Goal: Task Accomplishment & Management: Use online tool/utility

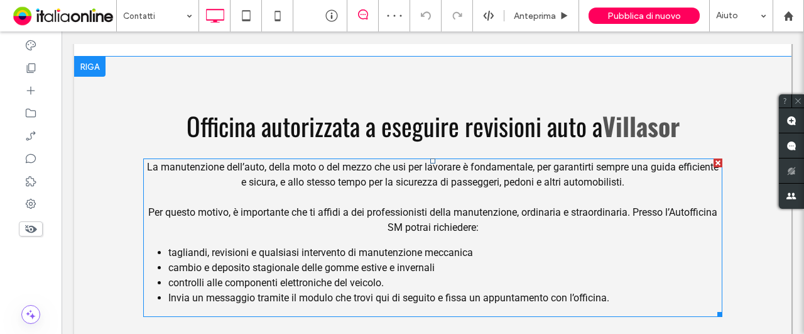
scroll to position [63, 0]
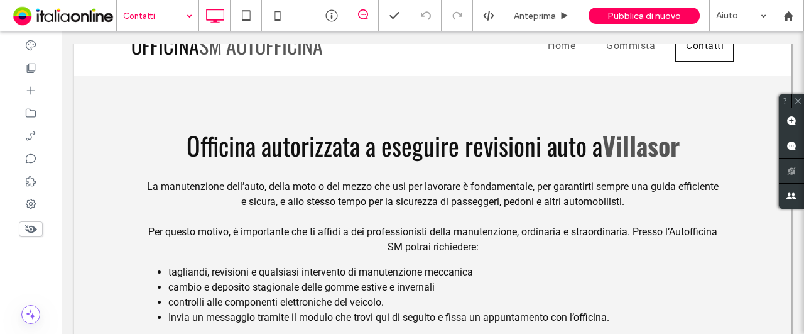
click at [187, 16] on div "Contatti" at bounding box center [158, 15] width 82 height 31
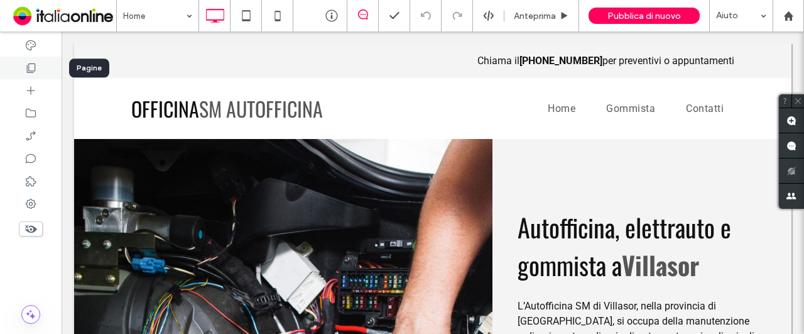
click at [33, 66] on icon at bounding box center [31, 68] width 13 height 13
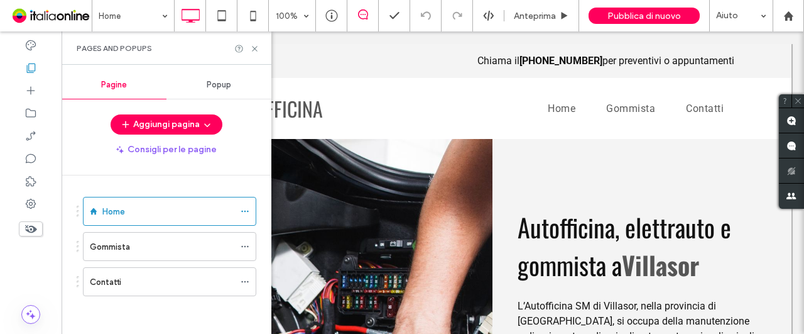
click at [224, 85] on span "Popup" at bounding box center [219, 85] width 25 height 10
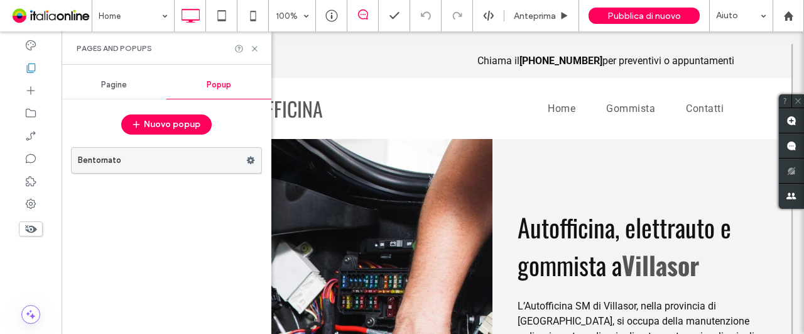
click at [251, 158] on use at bounding box center [251, 160] width 8 height 8
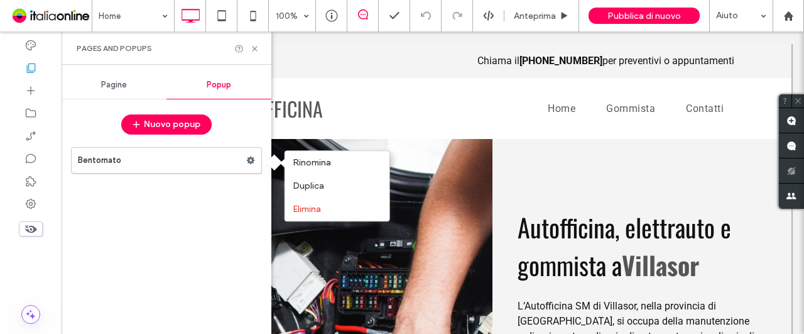
click at [224, 199] on div "Bentornato" at bounding box center [166, 234] width 191 height 187
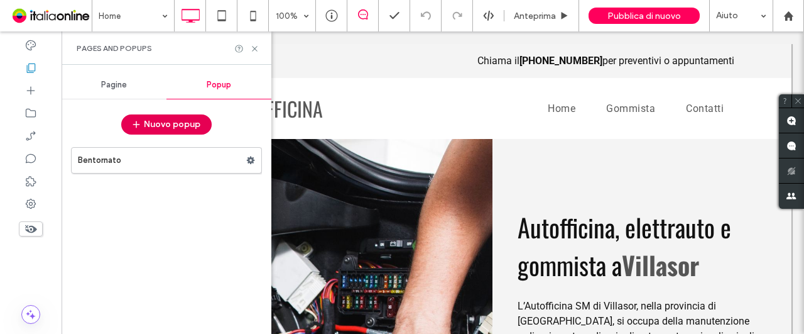
click at [160, 126] on button "Nuovo popup" at bounding box center [166, 124] width 90 height 20
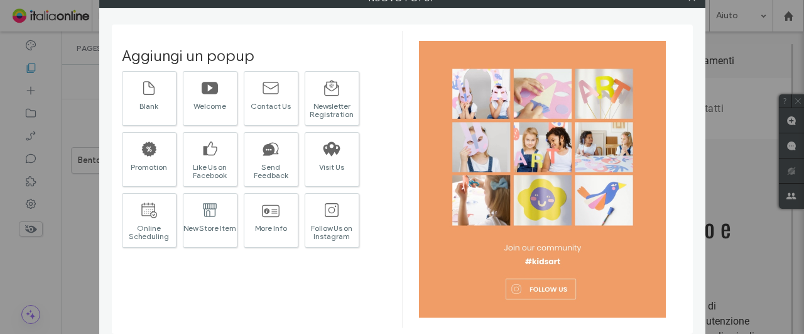
click at [199, 282] on div "Aggiungi un popup Blank Welcome Contact Us Newsletter Registration Promotion Li…" at bounding box center [262, 179] width 280 height 297
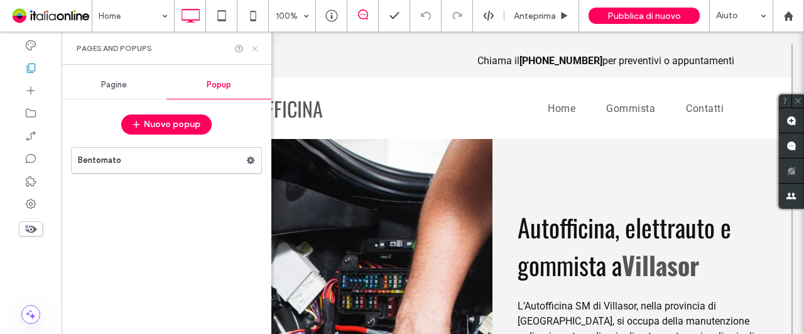
click at [258, 46] on icon at bounding box center [254, 48] width 9 height 9
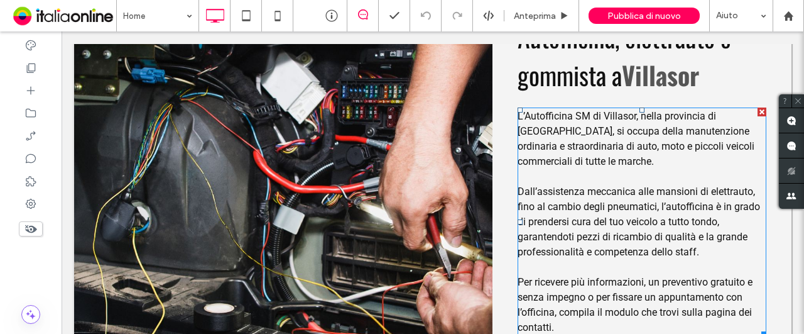
scroll to position [188, 0]
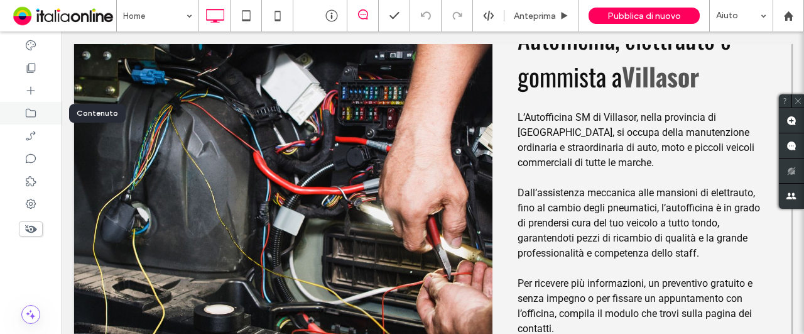
click at [28, 114] on icon at bounding box center [31, 113] width 13 height 13
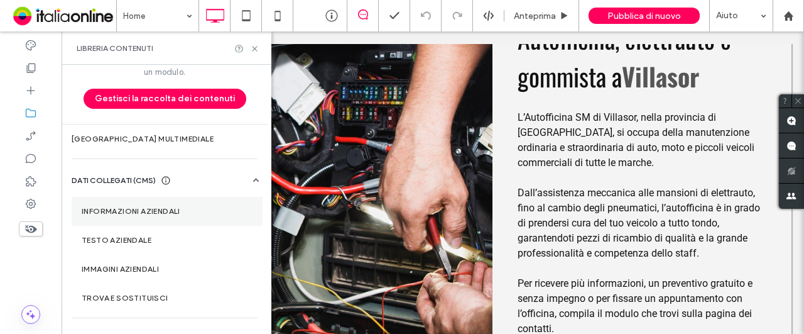
scroll to position [58, 0]
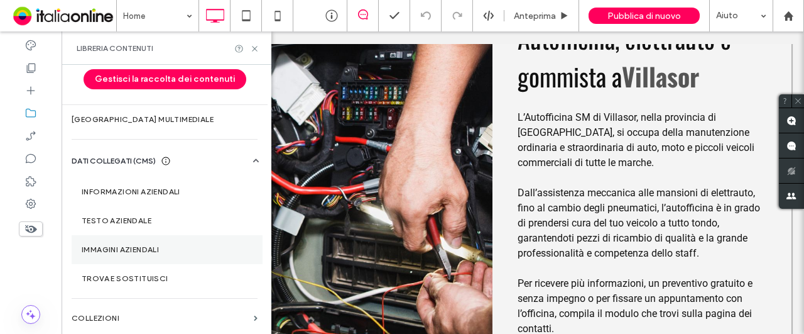
click at [139, 249] on label "Immagini aziendali" at bounding box center [167, 249] width 171 height 9
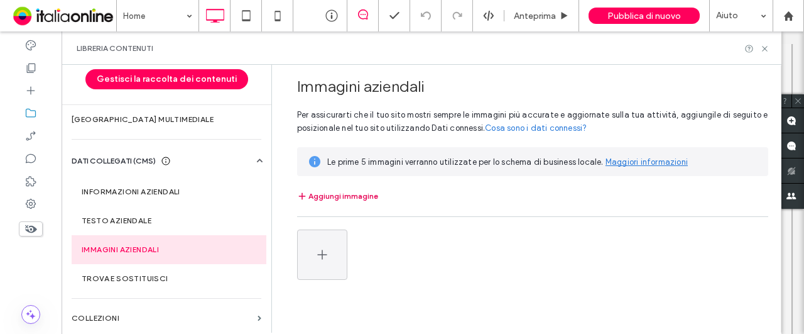
click at [363, 197] on button "Aggiungi immagine" at bounding box center [337, 195] width 81 height 15
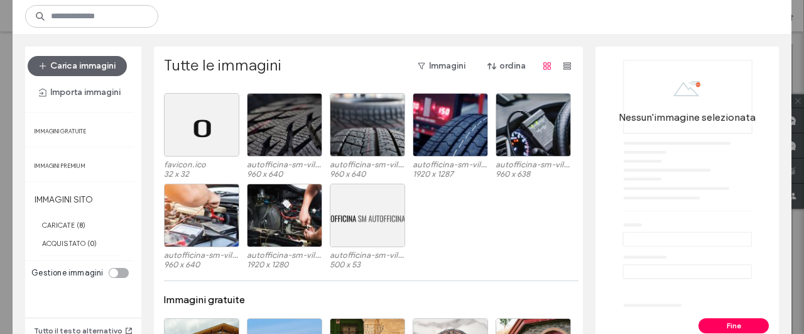
scroll to position [0, 0]
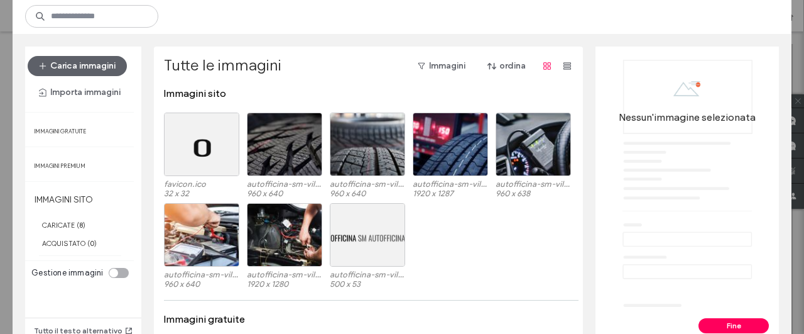
click at [522, 228] on div "autofficina-sm-villasor-002.jpg 960 x 640 autofficina-sm-villasor-001.jpg 1920 …" at bounding box center [372, 248] width 416 height 90
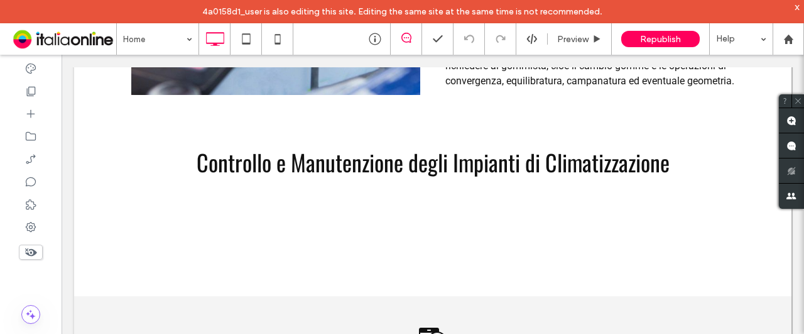
scroll to position [942, 0]
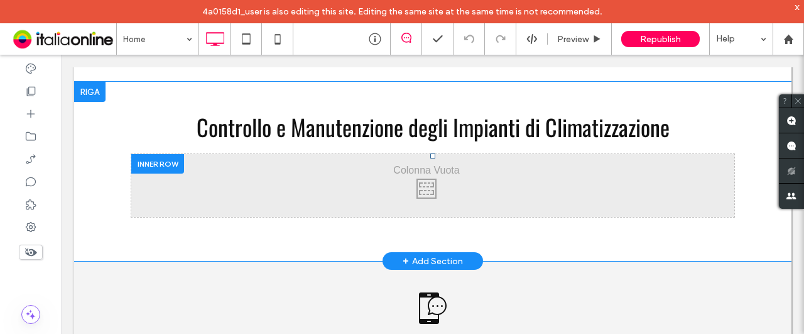
click at [281, 188] on div "Click To Paste" at bounding box center [432, 185] width 603 height 63
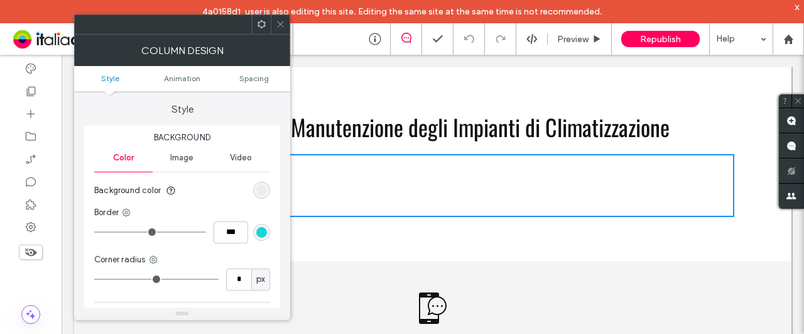
click at [314, 193] on div "Click To Paste" at bounding box center [432, 185] width 603 height 63
click at [280, 19] on icon at bounding box center [280, 23] width 9 height 9
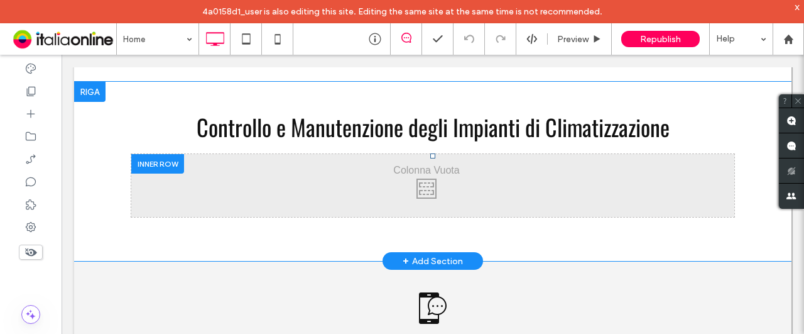
click at [248, 191] on div "Click To Paste" at bounding box center [432, 185] width 603 height 63
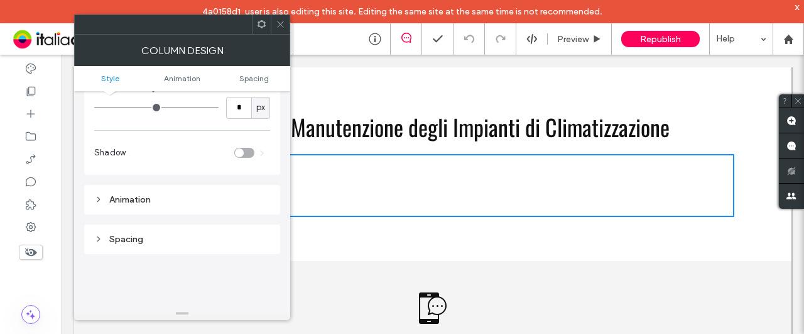
scroll to position [168, 0]
click at [140, 205] on div "Animation" at bounding box center [182, 202] width 176 height 11
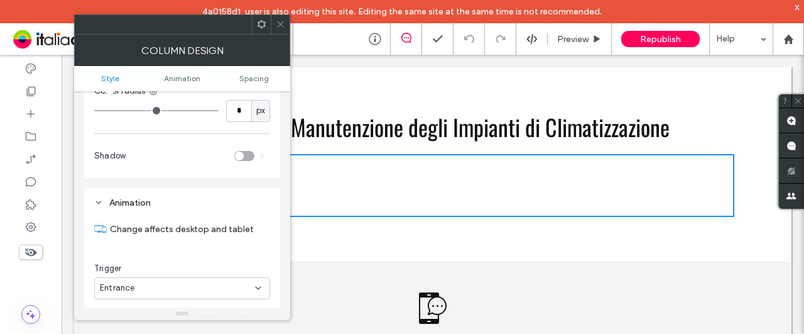
click at [150, 205] on div "Animation" at bounding box center [182, 202] width 176 height 11
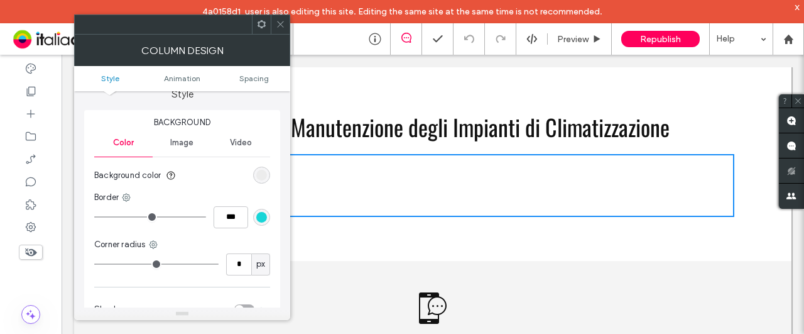
scroll to position [0, 0]
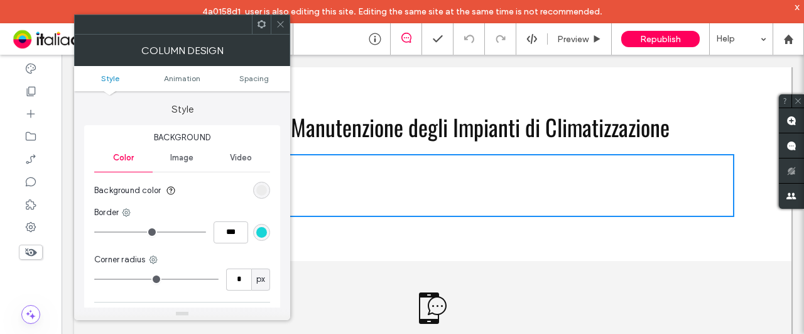
click at [188, 163] on div "Image" at bounding box center [182, 158] width 58 height 28
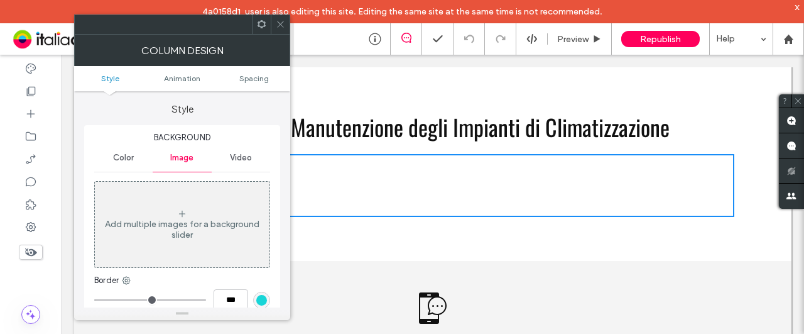
click at [193, 83] on ul "Style Animation Spacing" at bounding box center [182, 78] width 216 height 25
click at [278, 25] on icon at bounding box center [280, 23] width 9 height 9
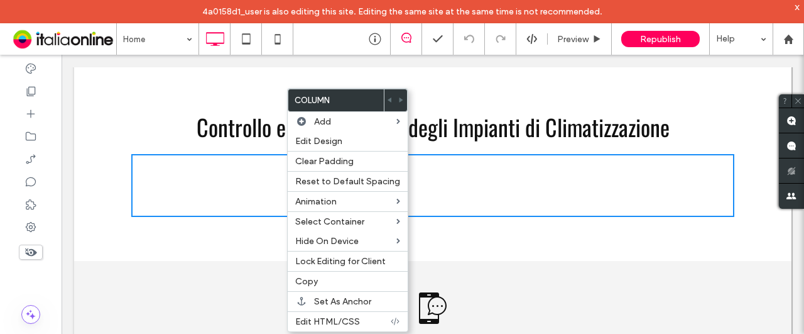
click at [204, 251] on div "Controllo e Manutenzione degli Impianti di Climatizzazione Click To Paste Click…" at bounding box center [433, 171] width 718 height 179
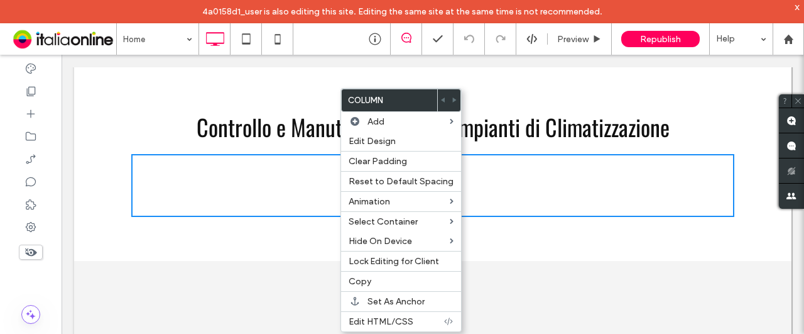
click at [307, 195] on div "Click To Paste" at bounding box center [432, 185] width 603 height 63
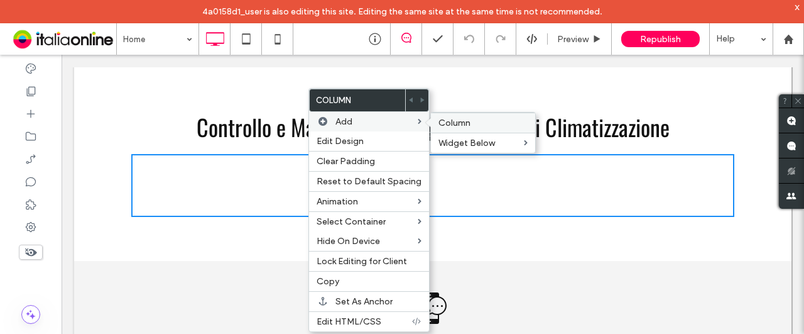
click at [440, 117] on span "Column" at bounding box center [455, 122] width 32 height 11
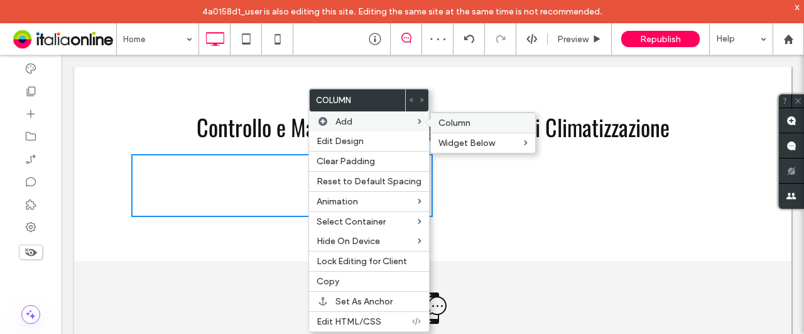
click at [440, 120] on span "Column" at bounding box center [455, 122] width 32 height 11
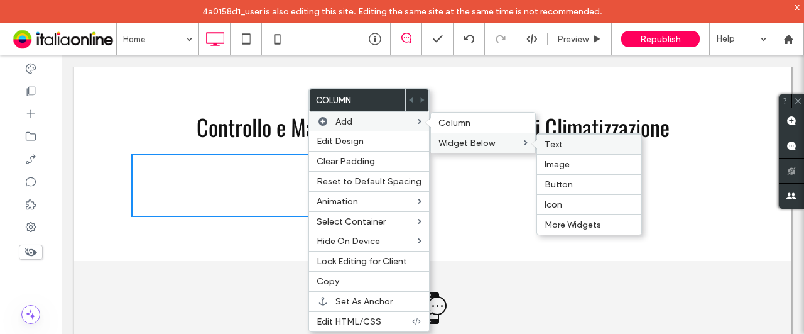
click at [545, 141] on span "Text" at bounding box center [554, 144] width 18 height 11
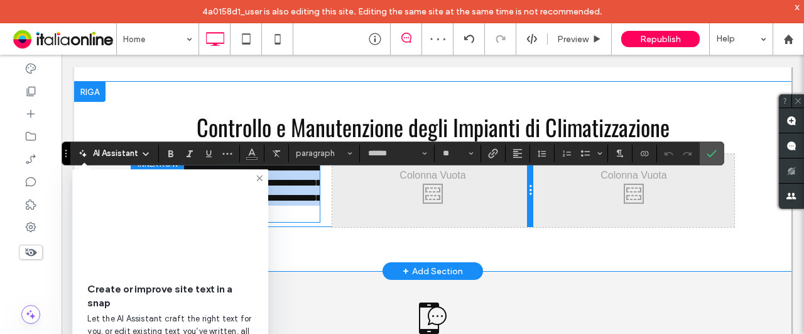
click at [527, 173] on div at bounding box center [530, 190] width 6 height 73
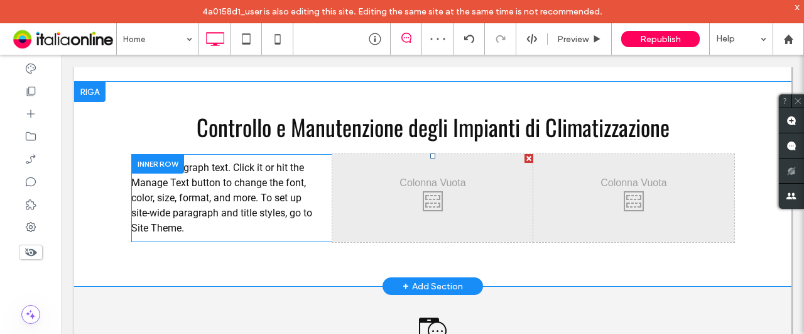
click at [525, 163] on div at bounding box center [529, 158] width 9 height 9
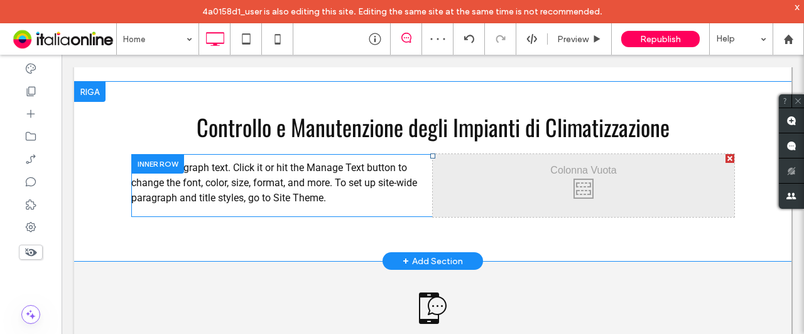
click at [726, 163] on div at bounding box center [730, 158] width 9 height 9
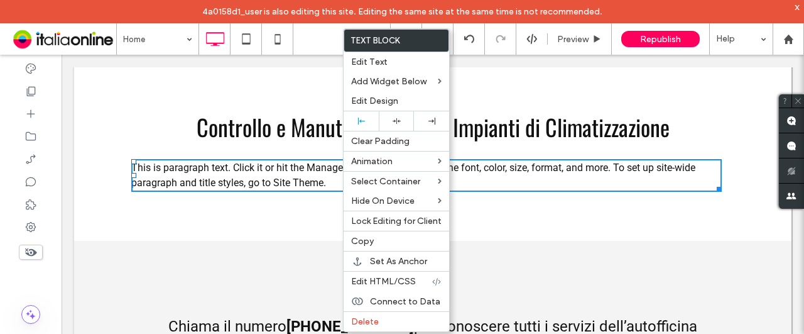
click at [494, 241] on div "Controllo e Manutenzione degli Impianti di Climatizzazione Click To Paste This …" at bounding box center [433, 161] width 718 height 159
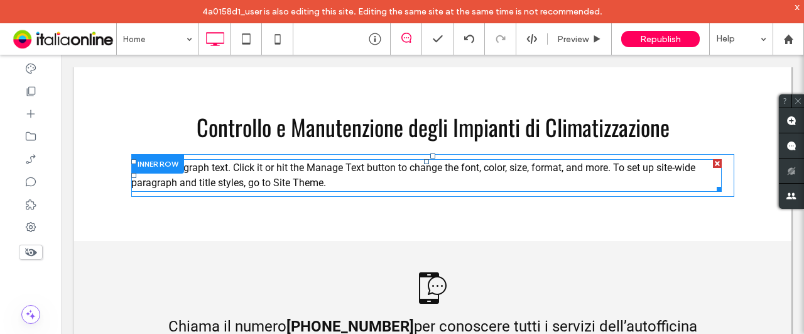
click at [329, 190] on p "This is paragraph text. Click it or hit the Manage Text button to change the fo…" at bounding box center [426, 175] width 591 height 30
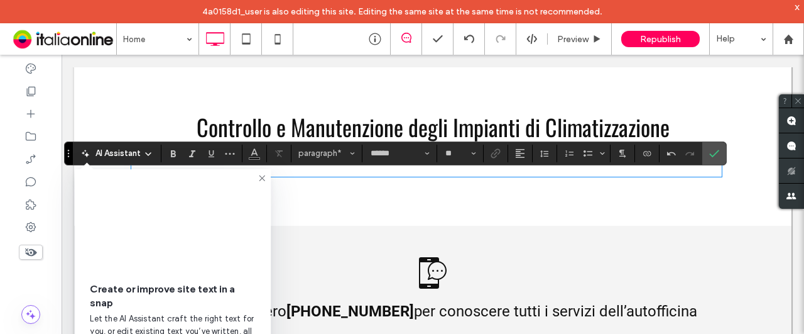
click at [264, 177] on icon at bounding box center [262, 178] width 10 height 10
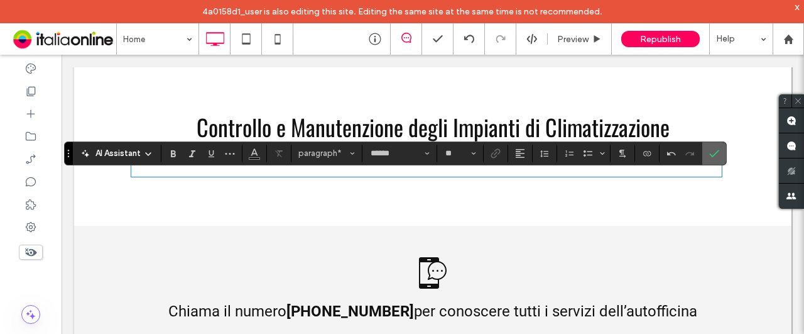
click at [715, 153] on icon "Confirm" at bounding box center [714, 153] width 10 height 10
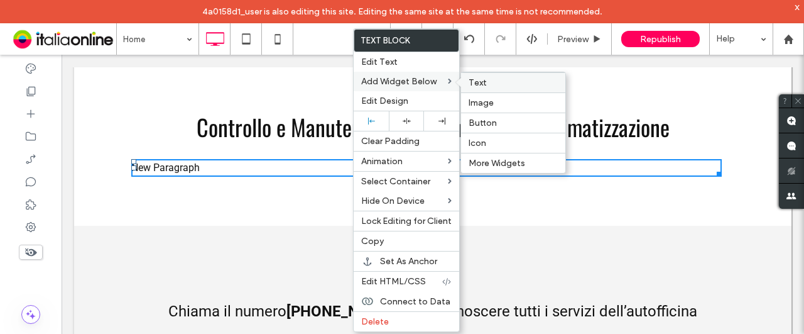
click at [469, 80] on span "Text" at bounding box center [478, 82] width 18 height 11
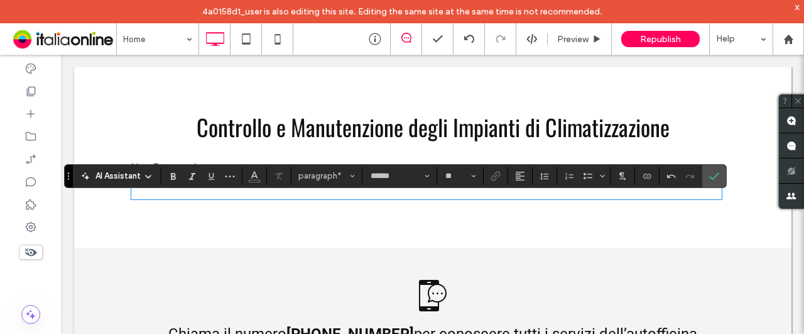
click at [564, 290] on div "Chiama il numero [PHONE_NUMBER] per conoscere tutti i servizi dell’autofficina …" at bounding box center [432, 329] width 603 height 124
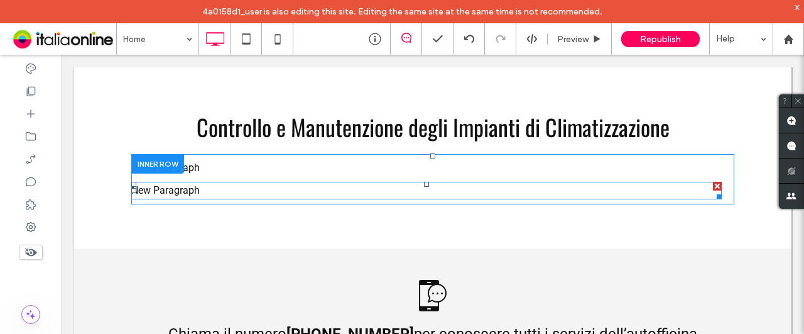
click at [715, 190] on div at bounding box center [717, 186] width 9 height 9
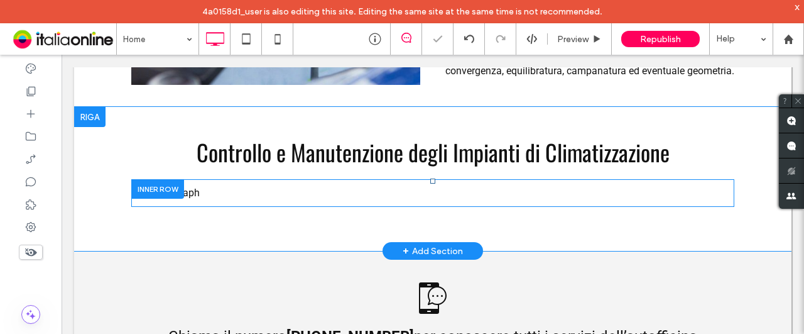
scroll to position [880, 0]
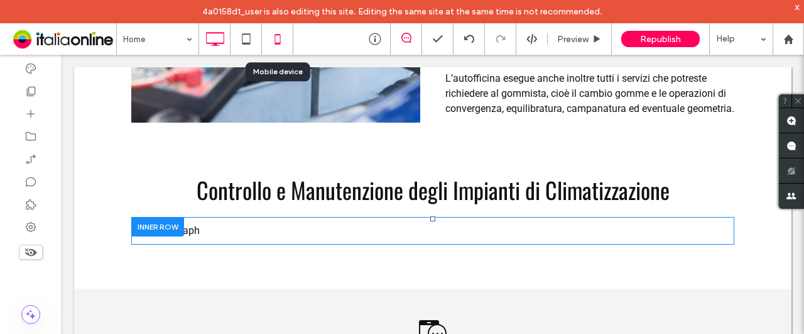
click at [281, 34] on icon at bounding box center [277, 38] width 25 height 25
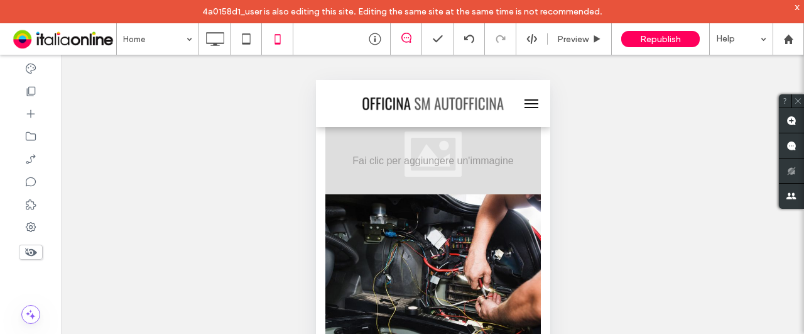
scroll to position [0, 0]
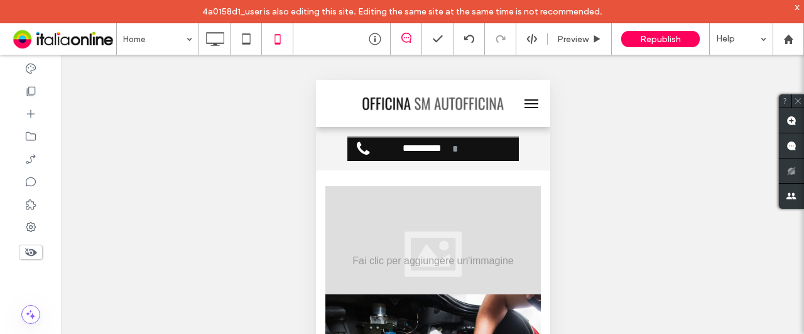
click at [631, 188] on div "Mostrare? Sì Unhide? Yes Mostrare? Sì Mostrare? Sì" at bounding box center [433, 210] width 743 height 310
